Goal: Communication & Community: Answer question/provide support

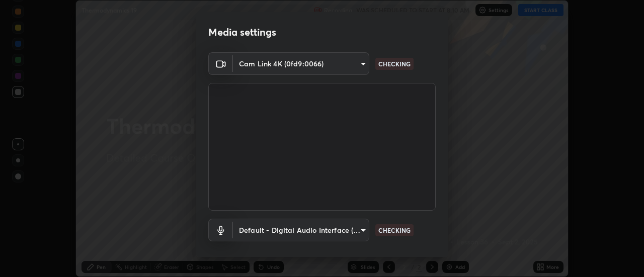
scroll to position [53, 0]
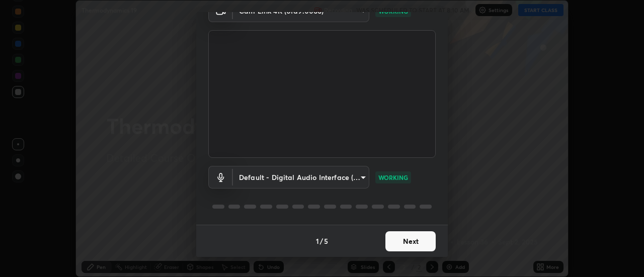
click at [409, 240] on button "Next" at bounding box center [411, 242] width 50 height 20
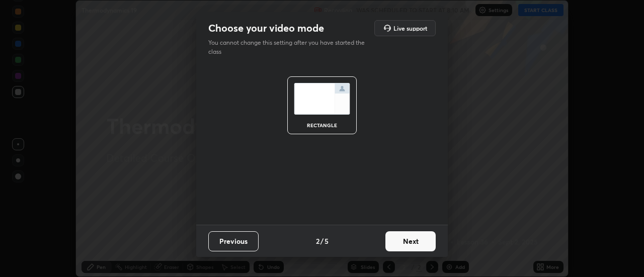
scroll to position [0, 0]
click at [411, 243] on button "Next" at bounding box center [411, 242] width 50 height 20
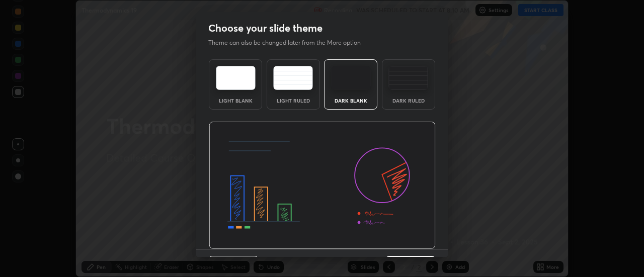
scroll to position [25, 0]
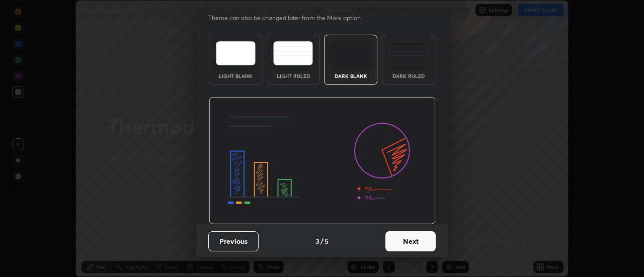
click at [420, 242] on button "Next" at bounding box center [411, 242] width 50 height 20
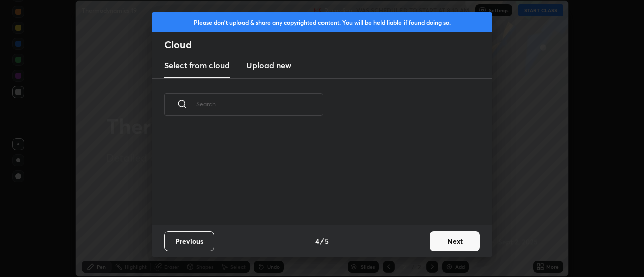
click at [460, 245] on button "Next" at bounding box center [455, 242] width 50 height 20
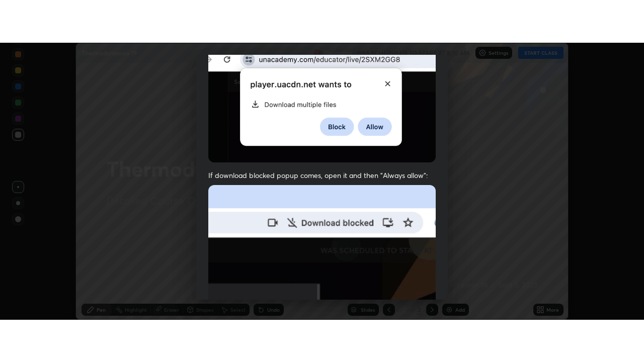
scroll to position [258, 0]
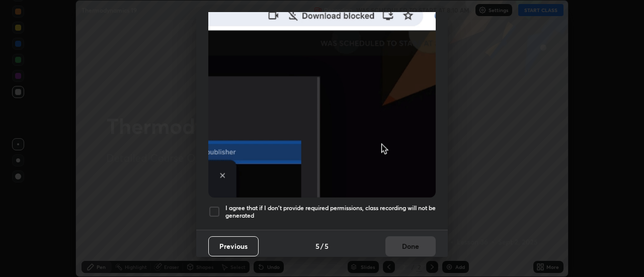
click at [215, 208] on div at bounding box center [214, 212] width 12 height 12
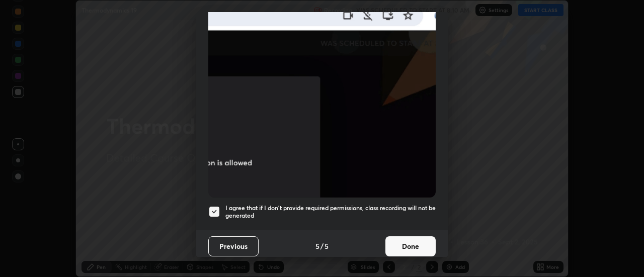
click at [409, 241] on button "Done" at bounding box center [411, 247] width 50 height 20
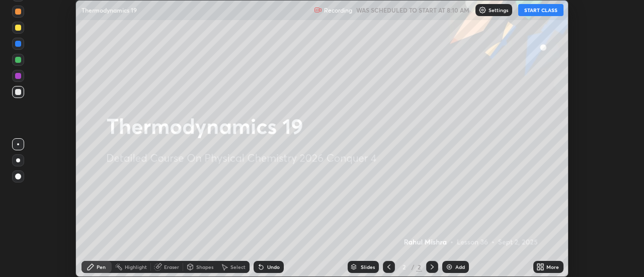
click at [543, 10] on button "START CLASS" at bounding box center [541, 10] width 45 height 12
click at [543, 265] on icon at bounding box center [543, 265] width 3 height 3
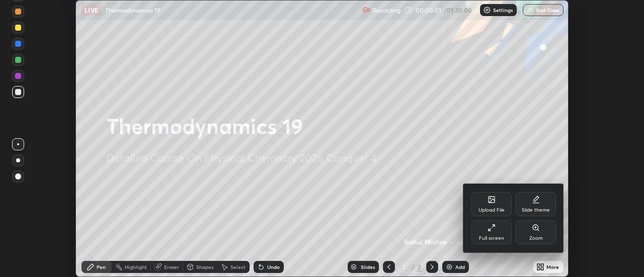
click at [497, 231] on div "Full screen" at bounding box center [492, 232] width 40 height 24
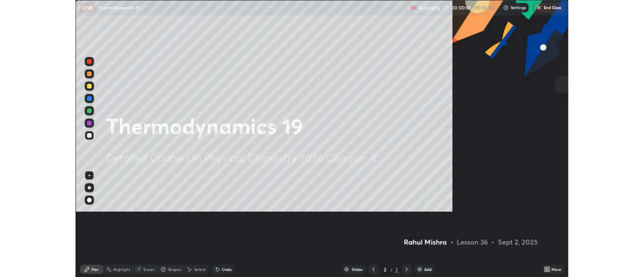
scroll to position [362, 644]
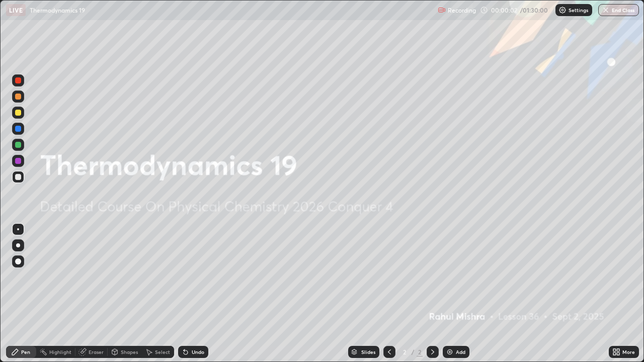
click at [452, 277] on img at bounding box center [450, 352] width 8 height 8
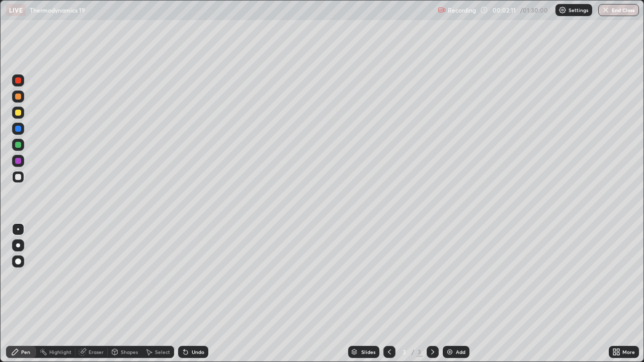
click at [93, 277] on div "Eraser" at bounding box center [96, 352] width 15 height 5
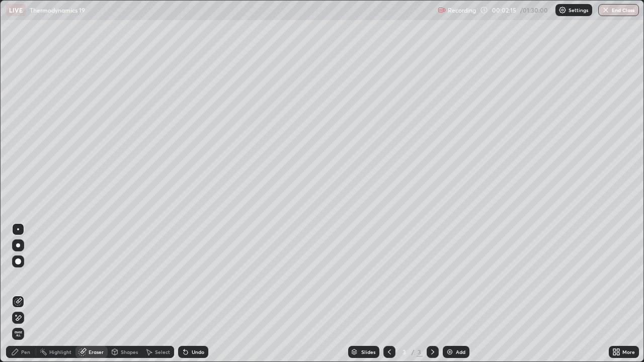
click at [27, 277] on div "Pen" at bounding box center [25, 352] width 9 height 5
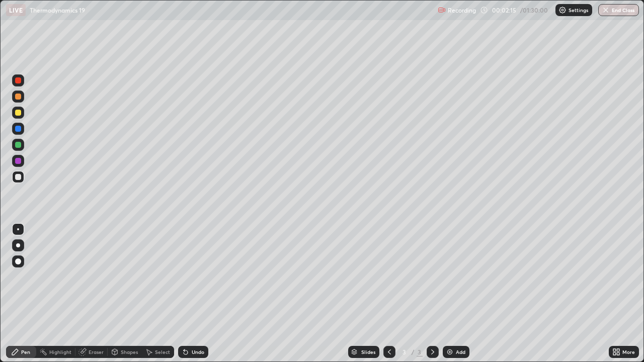
click at [25, 277] on div "Pen" at bounding box center [25, 352] width 9 height 5
click at [19, 114] on div at bounding box center [18, 113] width 6 height 6
click at [18, 177] on div at bounding box center [18, 177] width 6 height 6
click at [20, 147] on div at bounding box center [18, 145] width 6 height 6
click at [91, 277] on div "Eraser" at bounding box center [96, 352] width 15 height 5
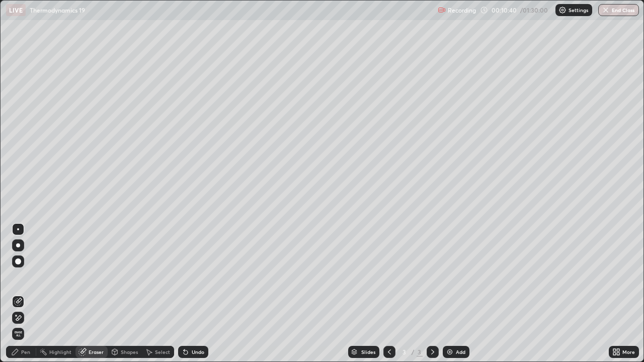
click at [21, 277] on icon at bounding box center [18, 318] width 8 height 9
click at [23, 277] on div "Pen" at bounding box center [25, 352] width 9 height 5
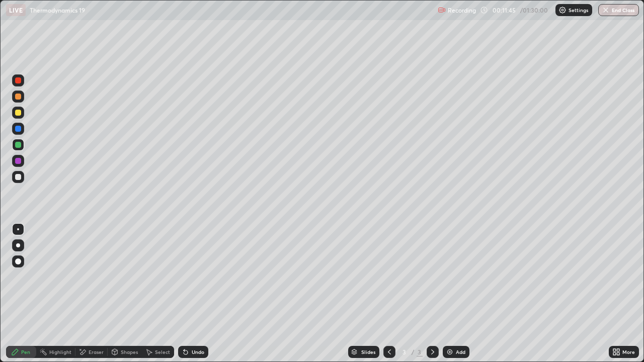
click at [19, 131] on div at bounding box center [18, 129] width 6 height 6
click at [620, 277] on icon at bounding box center [617, 352] width 8 height 8
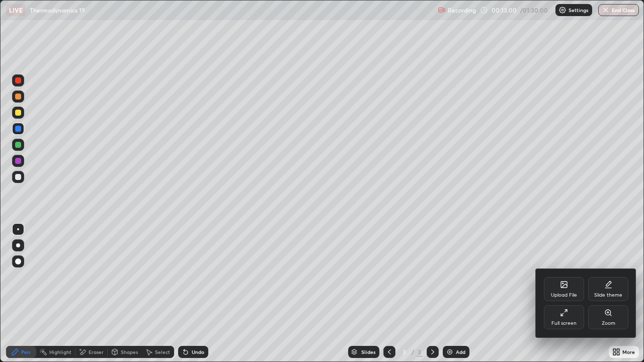
click at [570, 277] on div "Full screen" at bounding box center [564, 318] width 40 height 24
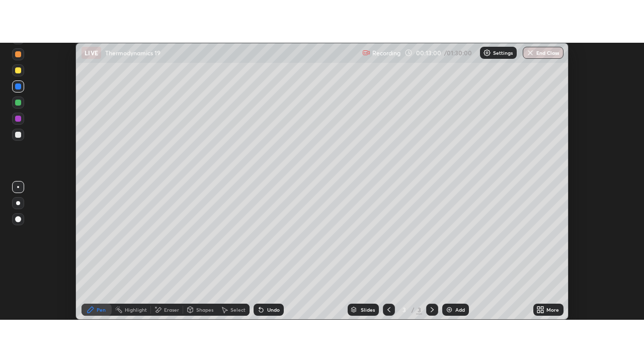
scroll to position [50062, 49696]
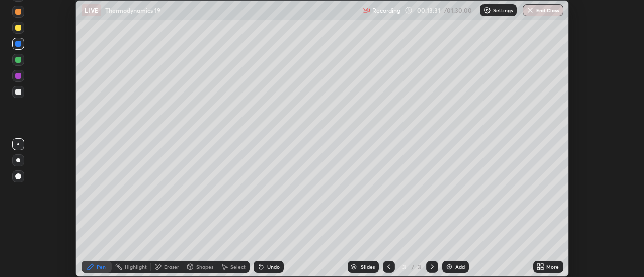
click at [543, 266] on icon at bounding box center [543, 265] width 3 height 3
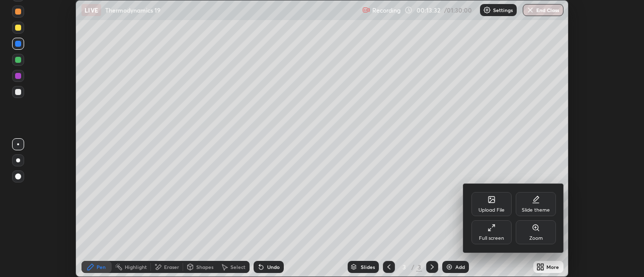
click at [492, 233] on div "Full screen" at bounding box center [492, 232] width 40 height 24
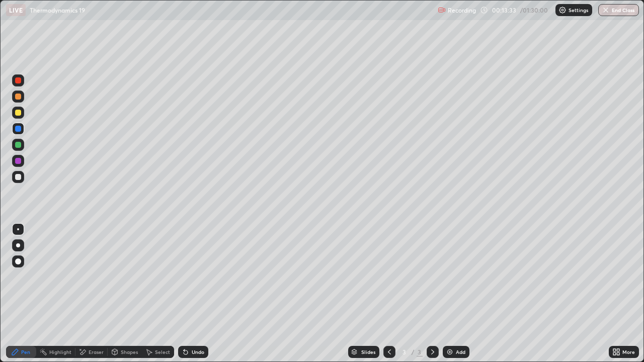
scroll to position [362, 644]
click at [94, 277] on div "Eraser" at bounding box center [96, 352] width 15 height 5
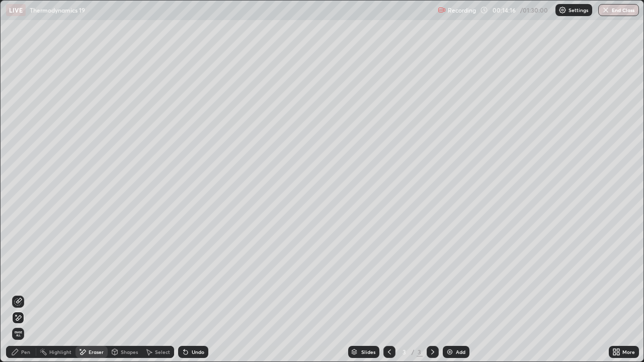
click at [26, 277] on div "Pen" at bounding box center [25, 352] width 9 height 5
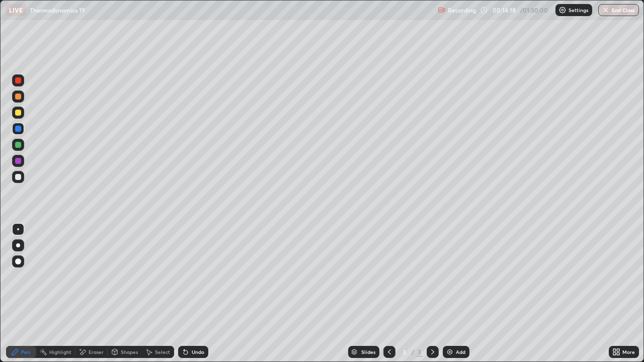
click at [20, 114] on div at bounding box center [18, 113] width 6 height 6
click at [197, 277] on div "Undo" at bounding box center [198, 352] width 13 height 5
click at [17, 177] on div at bounding box center [18, 177] width 6 height 6
click at [18, 146] on div at bounding box center [18, 145] width 6 height 6
click at [19, 115] on div at bounding box center [18, 113] width 6 height 6
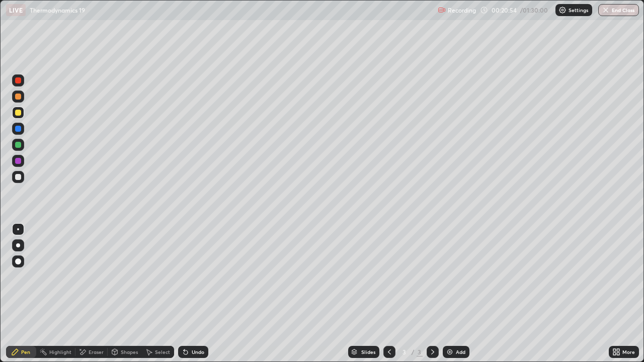
click at [450, 277] on img at bounding box center [450, 352] width 8 height 8
click at [17, 175] on div at bounding box center [18, 177] width 6 height 6
click at [102, 277] on div "Eraser" at bounding box center [96, 352] width 15 height 5
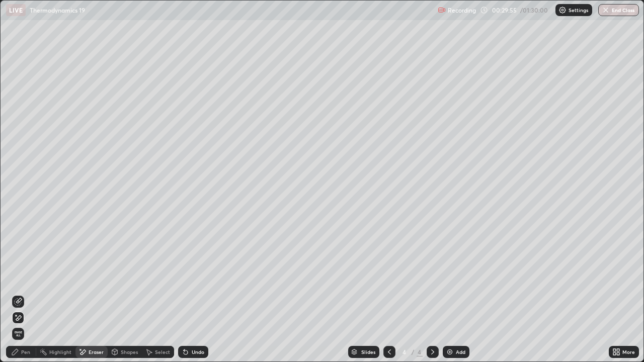
click at [28, 277] on div "Pen" at bounding box center [25, 352] width 9 height 5
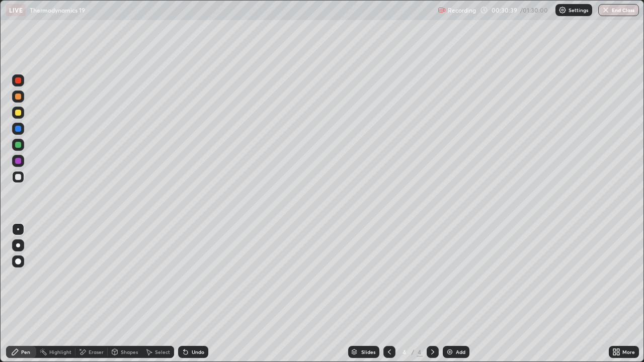
click at [452, 277] on img at bounding box center [450, 352] width 8 height 8
click at [97, 277] on div "Eraser" at bounding box center [96, 352] width 15 height 5
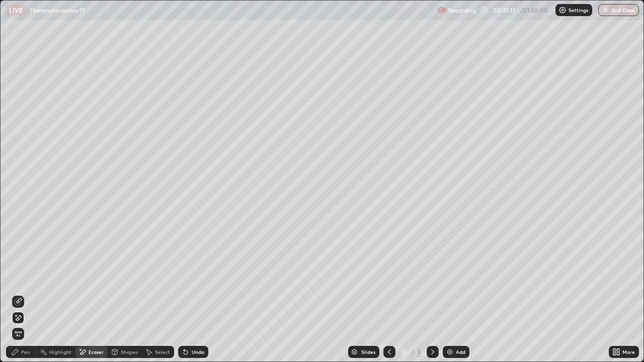
click at [20, 277] on icon at bounding box center [18, 302] width 8 height 8
click at [26, 277] on div "Pen" at bounding box center [25, 352] width 9 height 5
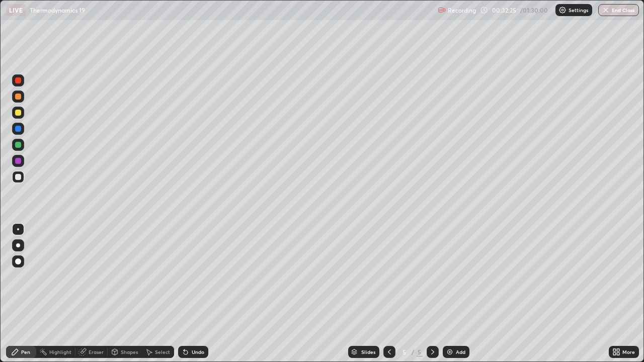
click at [97, 277] on div "Eraser" at bounding box center [96, 352] width 15 height 5
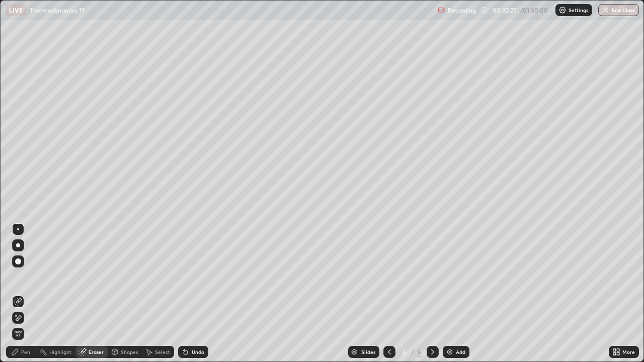
click at [23, 277] on div "Pen" at bounding box center [25, 352] width 9 height 5
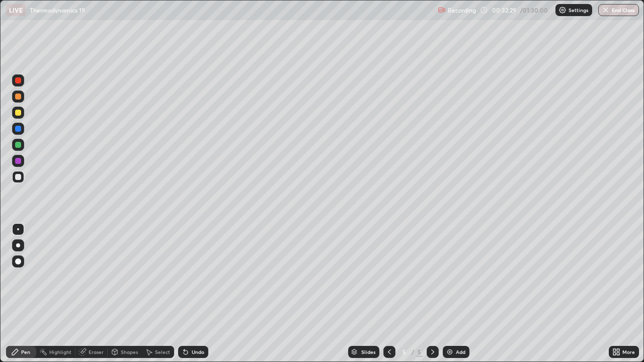
click at [96, 277] on div "Eraser" at bounding box center [92, 352] width 32 height 12
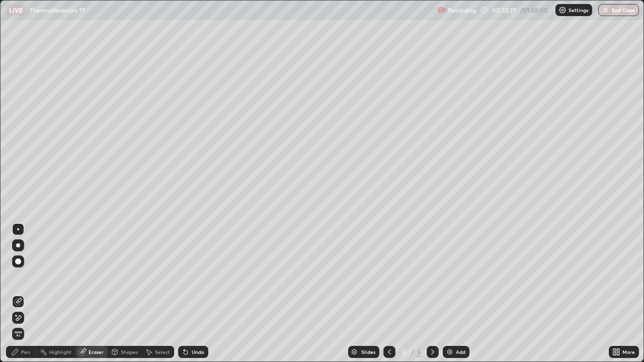
click at [17, 277] on icon at bounding box center [18, 318] width 8 height 9
click at [23, 277] on div "Pen" at bounding box center [25, 352] width 9 height 5
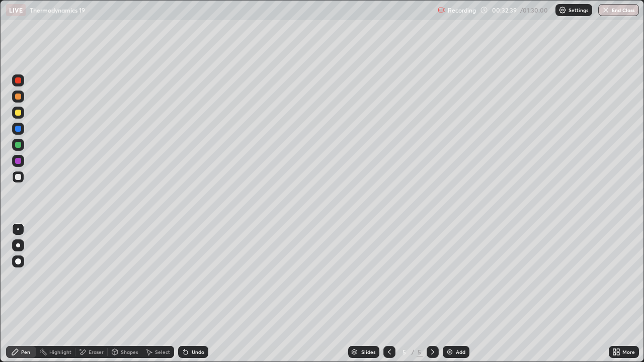
click at [20, 115] on div at bounding box center [18, 113] width 12 height 12
click at [20, 145] on div at bounding box center [18, 145] width 6 height 6
click at [17, 175] on div at bounding box center [18, 177] width 6 height 6
click at [193, 277] on div "Undo" at bounding box center [198, 352] width 13 height 5
click at [448, 277] on div "Add" at bounding box center [456, 352] width 27 height 12
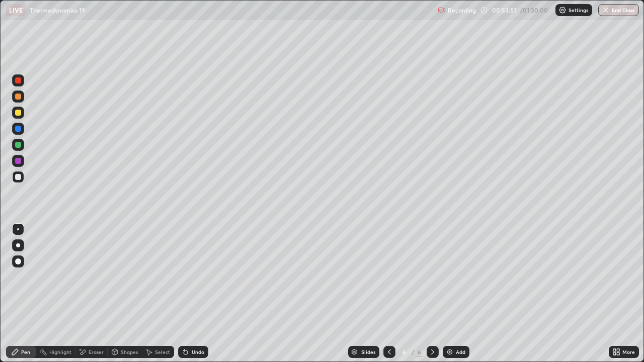
click at [19, 112] on div at bounding box center [18, 113] width 6 height 6
click at [18, 147] on div at bounding box center [18, 145] width 6 height 6
click at [18, 178] on div at bounding box center [18, 177] width 6 height 6
click at [19, 147] on div at bounding box center [18, 145] width 6 height 6
click at [449, 277] on img at bounding box center [450, 352] width 8 height 8
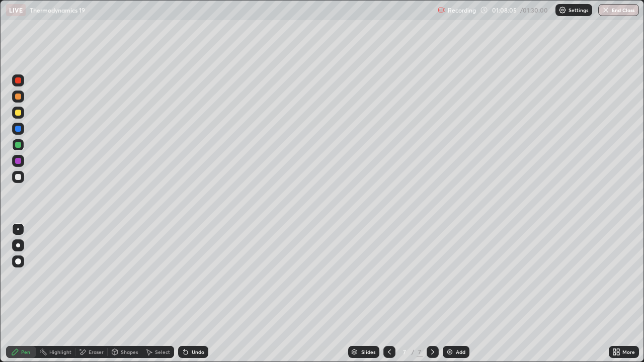
click at [19, 114] on div at bounding box center [18, 113] width 6 height 6
click at [20, 142] on div at bounding box center [18, 145] width 6 height 6
click at [388, 277] on icon at bounding box center [389, 352] width 3 height 5
click at [432, 277] on icon at bounding box center [433, 352] width 8 height 8
click at [19, 177] on div at bounding box center [18, 177] width 6 height 6
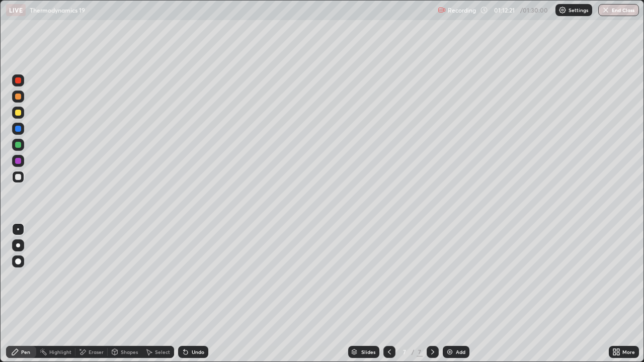
click at [90, 277] on div "Eraser" at bounding box center [96, 352] width 15 height 5
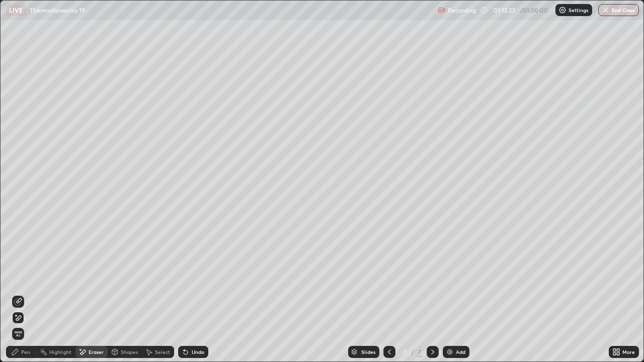
click at [25, 277] on div "Pen" at bounding box center [25, 352] width 9 height 5
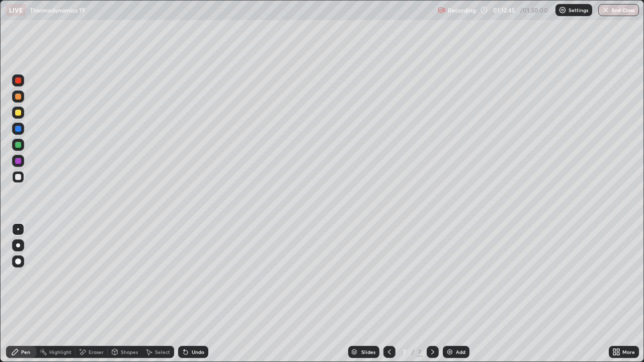
click at [188, 277] on icon at bounding box center [186, 352] width 8 height 8
click at [190, 277] on div "Undo" at bounding box center [193, 352] width 30 height 12
click at [19, 113] on div at bounding box center [18, 113] width 6 height 6
click at [388, 277] on icon at bounding box center [390, 352] width 8 height 8
click at [432, 277] on icon at bounding box center [433, 352] width 8 height 8
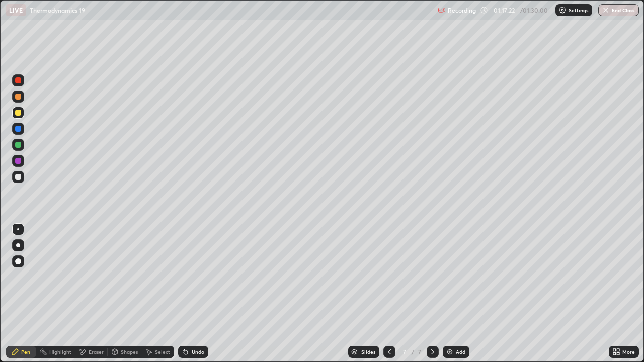
click at [17, 145] on div at bounding box center [18, 145] width 6 height 6
click at [630, 8] on button "End Class" at bounding box center [620, 10] width 40 height 12
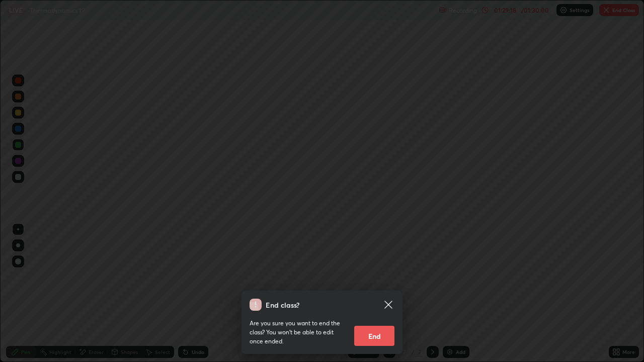
click at [370, 277] on button "End" at bounding box center [374, 336] width 40 height 20
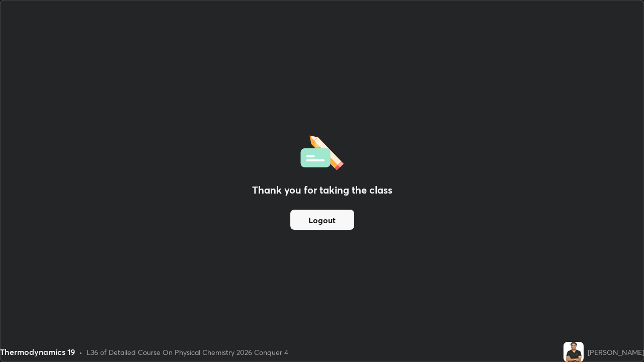
click at [326, 216] on button "Logout" at bounding box center [322, 220] width 64 height 20
click at [318, 219] on button "Logout" at bounding box center [322, 220] width 64 height 20
